Goal: Task Accomplishment & Management: Complete application form

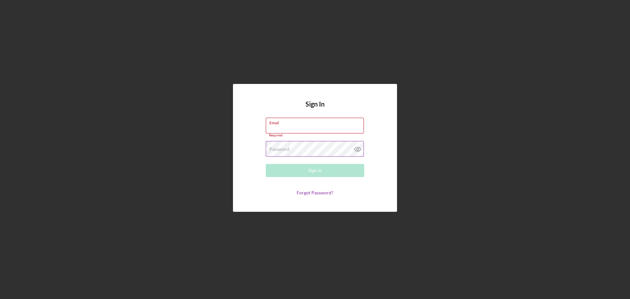
type input "[EMAIL_ADDRESS][DOMAIN_NAME]"
click at [324, 157] on form "Email [EMAIL_ADDRESS][DOMAIN_NAME] Required Password Required Sign In Forgot Pa…" at bounding box center [315, 157] width 131 height 78
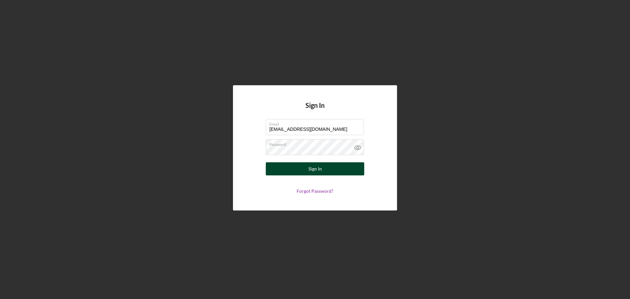
click at [322, 166] on button "Sign In" at bounding box center [315, 169] width 99 height 13
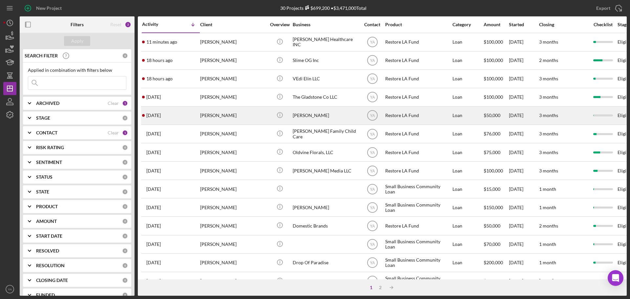
click at [322, 121] on div "[PERSON_NAME]" at bounding box center [326, 115] width 66 height 17
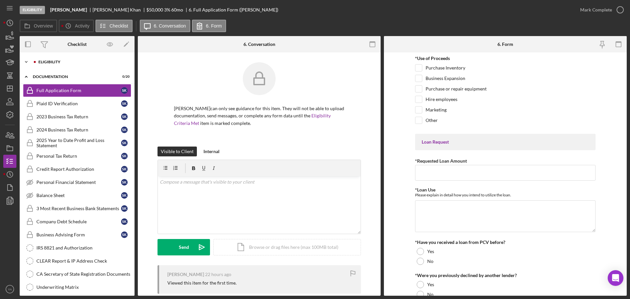
click at [66, 63] on div "Eligibility" at bounding box center [82, 62] width 88 height 4
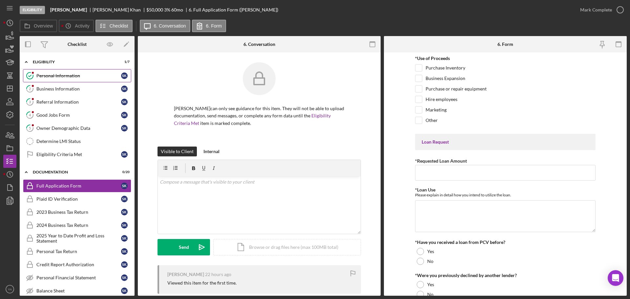
click at [83, 78] on div "Personal Information" at bounding box center [78, 75] width 85 height 5
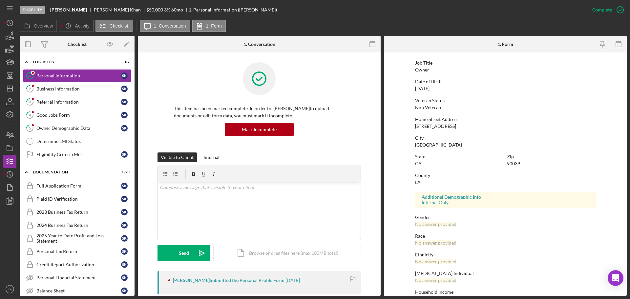
scroll to position [63, 0]
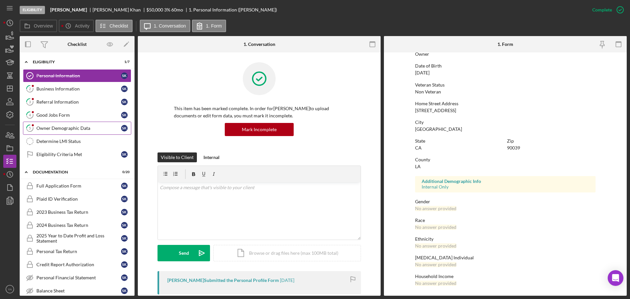
click at [71, 129] on div "Owner Demographic Data" at bounding box center [78, 128] width 85 height 5
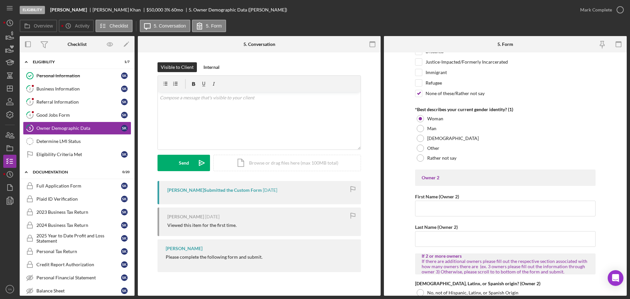
scroll to position [410, 0]
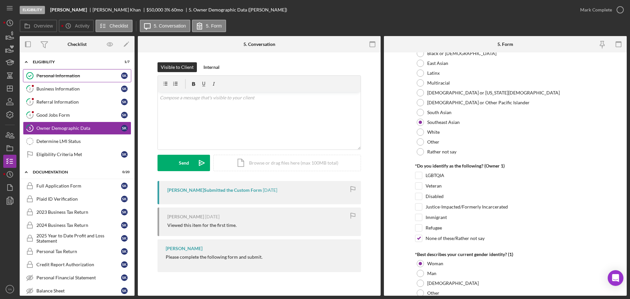
click at [85, 78] on link "Personal Information Personal Information S K" at bounding box center [77, 75] width 108 height 13
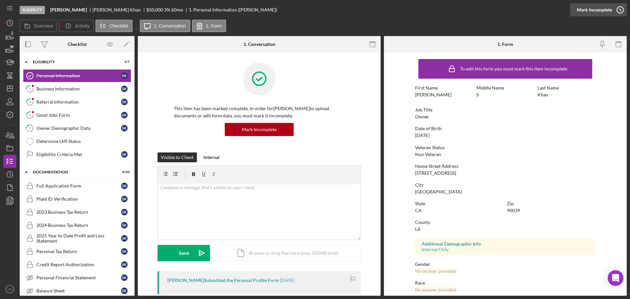
click at [614, 12] on icon "button" at bounding box center [620, 10] width 16 height 16
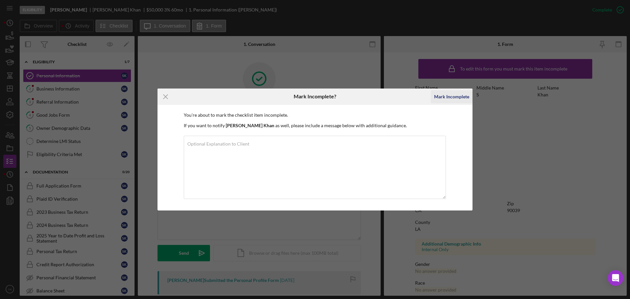
click at [455, 97] on div "Mark Incomplete" at bounding box center [451, 96] width 35 height 13
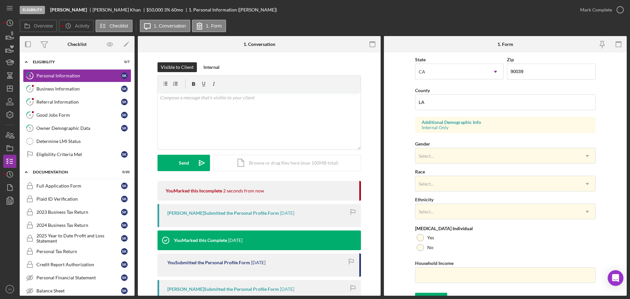
scroll to position [195, 0]
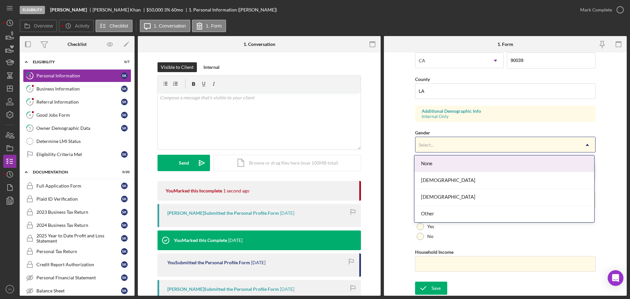
click at [453, 147] on div "Select..." at bounding box center [498, 145] width 164 height 15
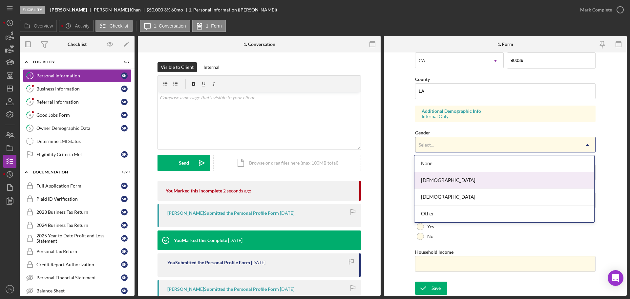
click at [451, 178] on div "[DEMOGRAPHIC_DATA]" at bounding box center [505, 180] width 180 height 17
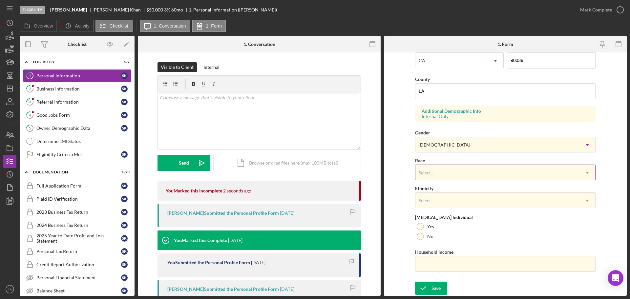
click at [464, 174] on div "Select..." at bounding box center [498, 173] width 164 height 15
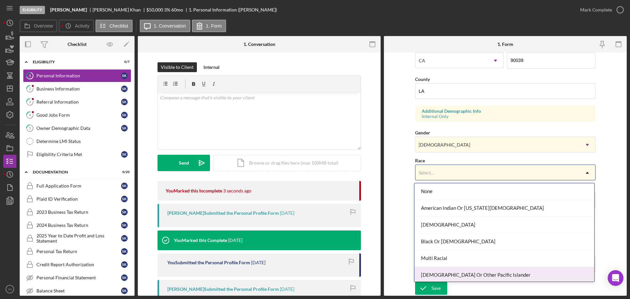
scroll to position [35, 0]
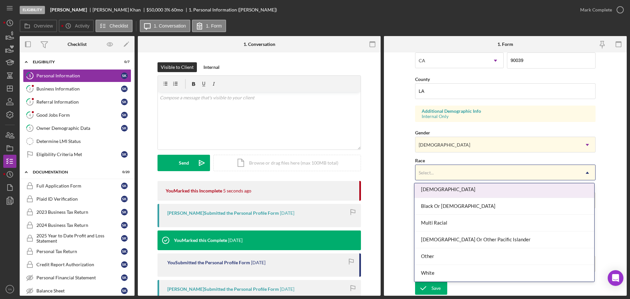
click at [452, 192] on div "[DEMOGRAPHIC_DATA]" at bounding box center [505, 190] width 180 height 17
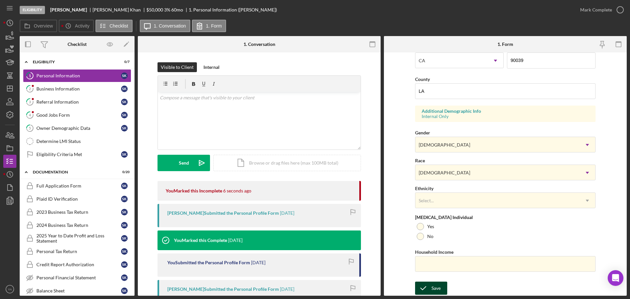
click at [427, 293] on icon "submit" at bounding box center [423, 288] width 16 height 16
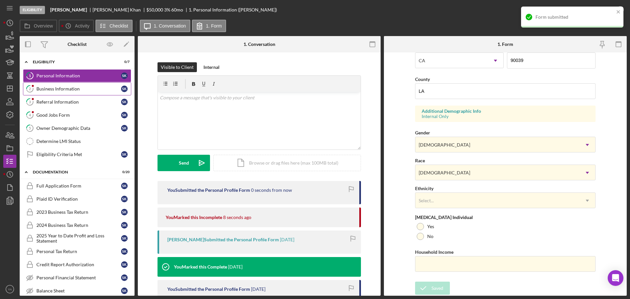
click at [83, 91] on div "Business Information" at bounding box center [78, 88] width 85 height 5
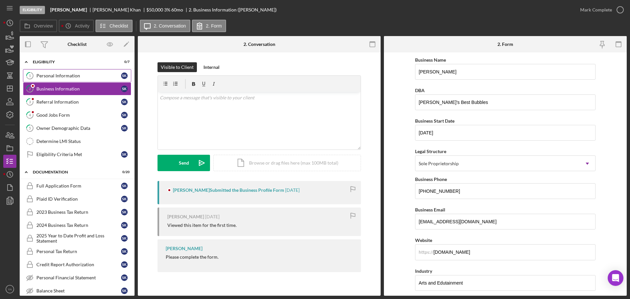
click at [72, 78] on div "Personal Information" at bounding box center [78, 75] width 85 height 5
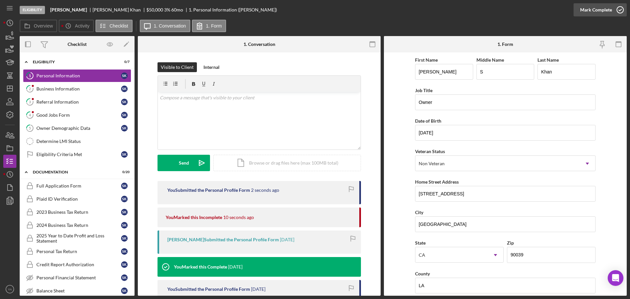
click at [607, 10] on div "Mark Complete" at bounding box center [597, 9] width 32 height 13
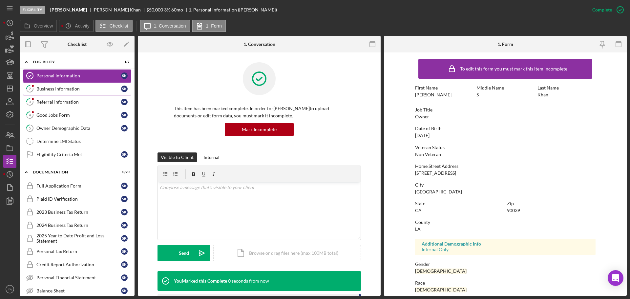
click at [79, 88] on div "Business Information" at bounding box center [78, 88] width 85 height 5
